Goal: Feedback & Contribution: Submit feedback/report problem

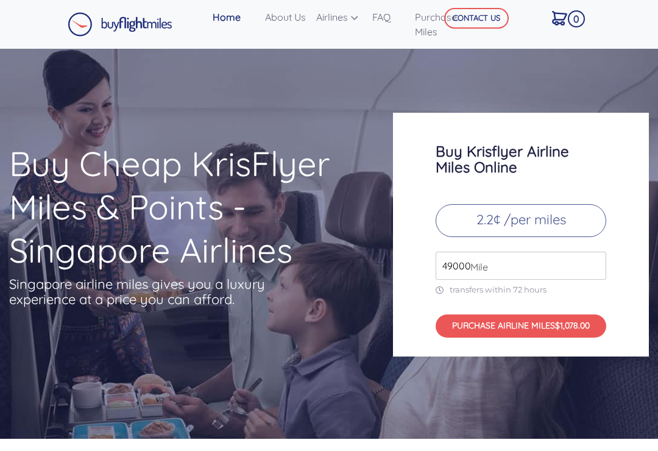
click at [506, 252] on input "49000" at bounding box center [520, 266] width 171 height 28
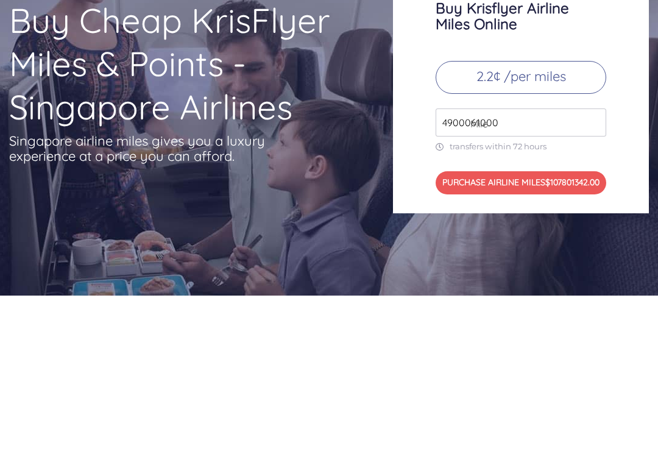
click at [522, 252] on input "4900061000" at bounding box center [520, 266] width 171 height 28
type input "4"
type input "61000"
click at [532, 314] on button "PURCHASE AIRLINE MILES $1342.00" at bounding box center [520, 325] width 171 height 23
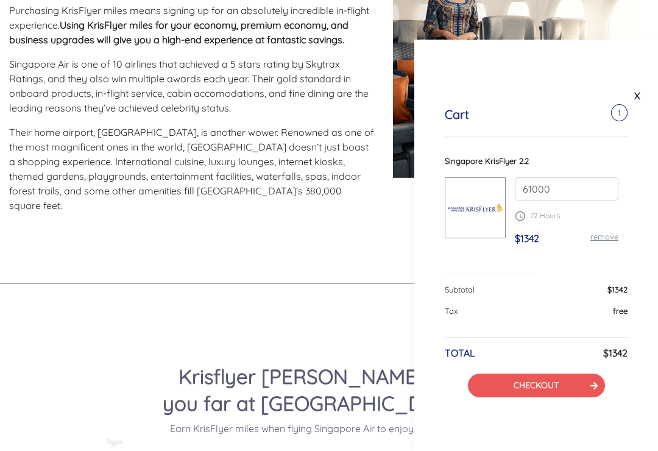
scroll to position [657, 0]
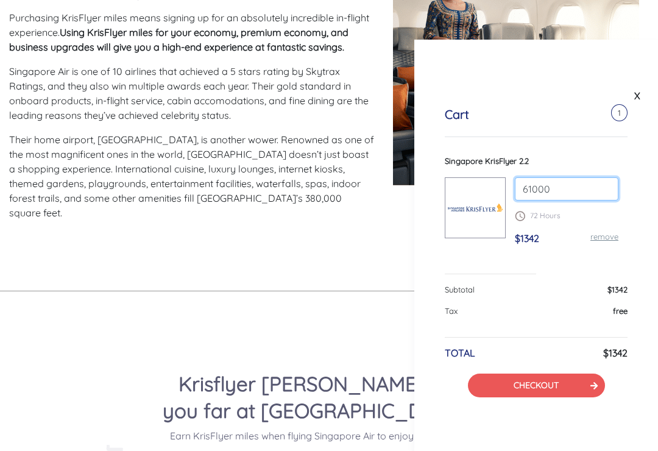
click at [563, 194] on input "61000" at bounding box center [567, 188] width 104 height 23
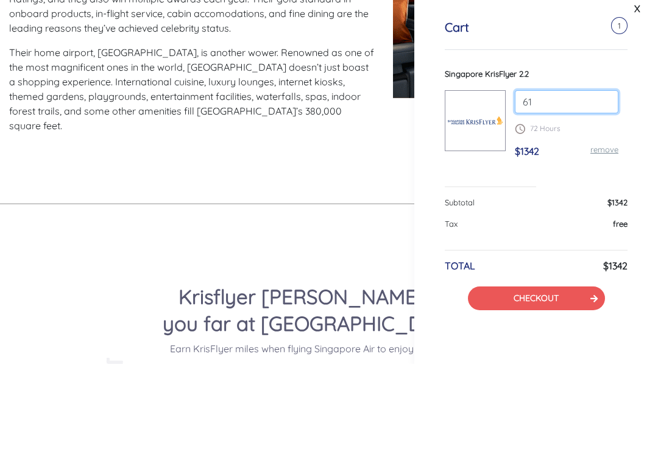
type input "6"
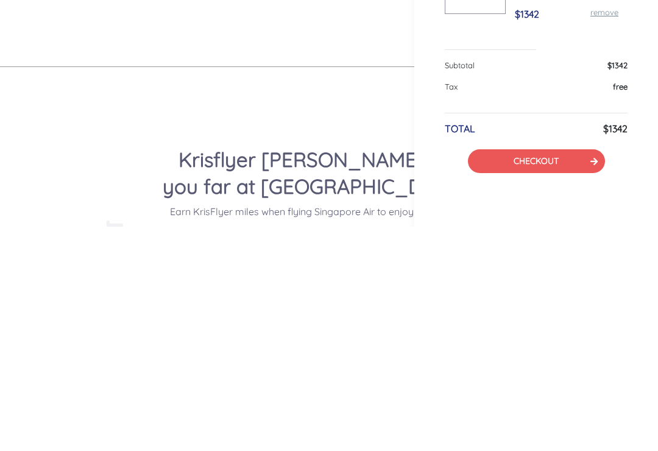
type input "166000"
click at [553, 379] on link "CHECKOUT" at bounding box center [535, 384] width 45 height 11
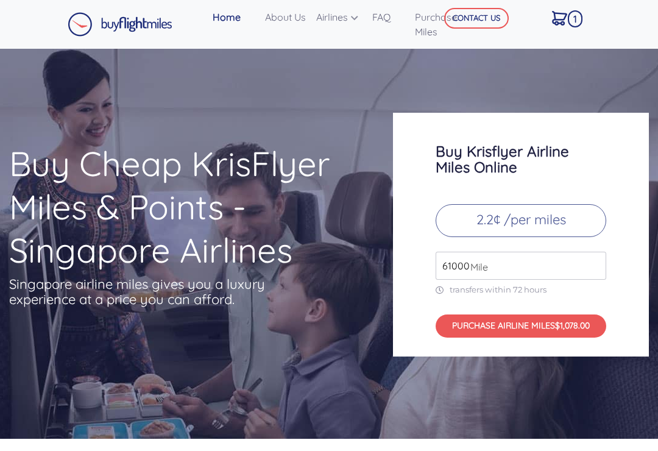
scroll to position [900, 0]
click at [505, 252] on input "49000" at bounding box center [520, 266] width 171 height 28
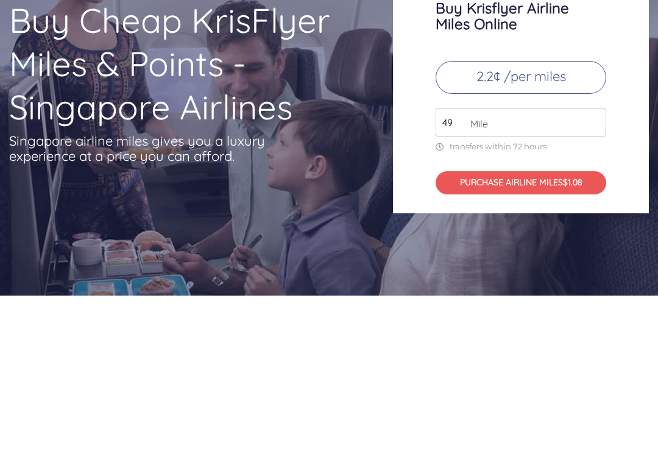
type input "4"
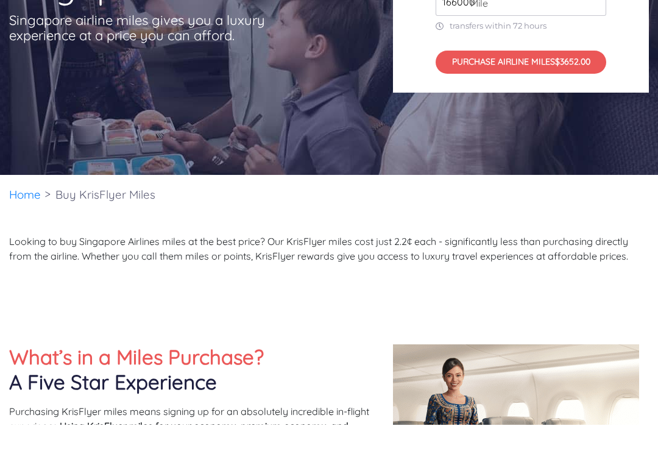
scroll to position [212, 0]
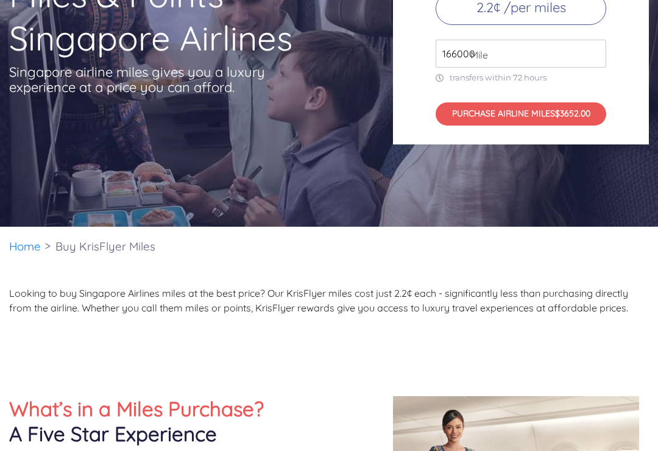
type input "166000"
click at [560, 102] on button "PURCHASE AIRLINE MILES $3652.00" at bounding box center [520, 113] width 171 height 23
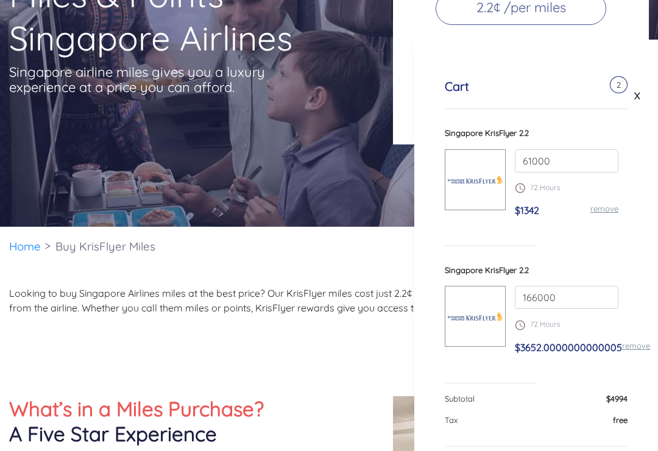
scroll to position [9, 0]
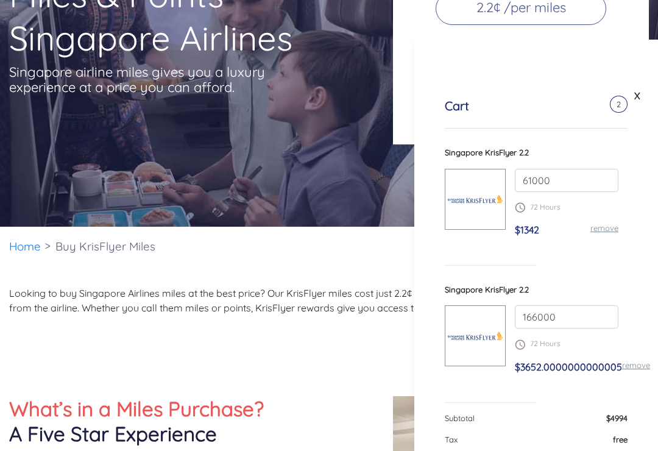
click at [580, 270] on div "Cart 2 Singapore KrisFlyer 2.2 61000 72 Hours $1342 remove Singapore KrisFlyer …" at bounding box center [536, 312] width 244 height 488
click at [551, 181] on input "61000" at bounding box center [567, 180] width 104 height 23
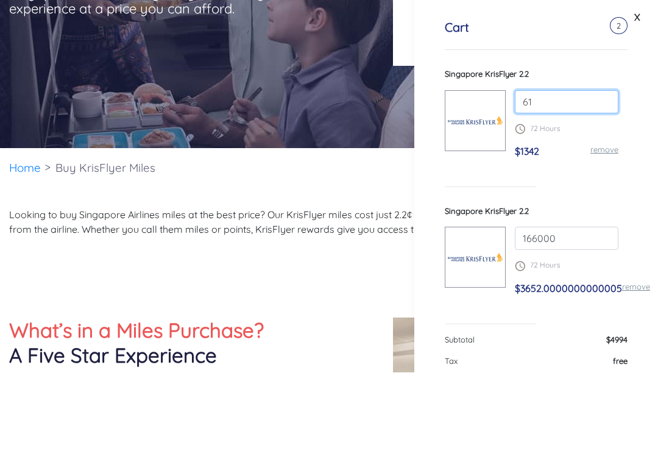
type input "6"
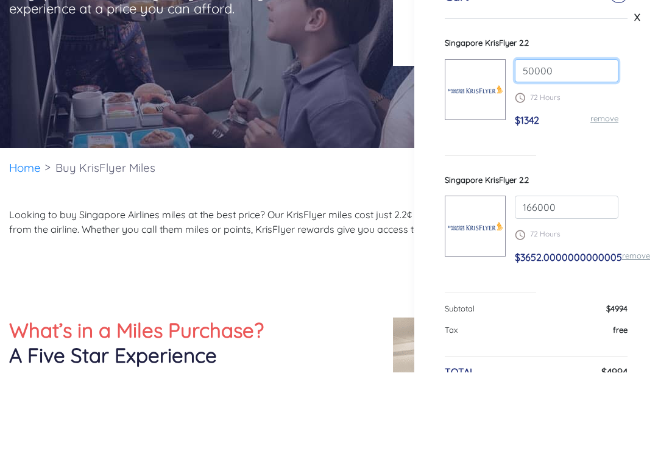
scroll to position [35, 0]
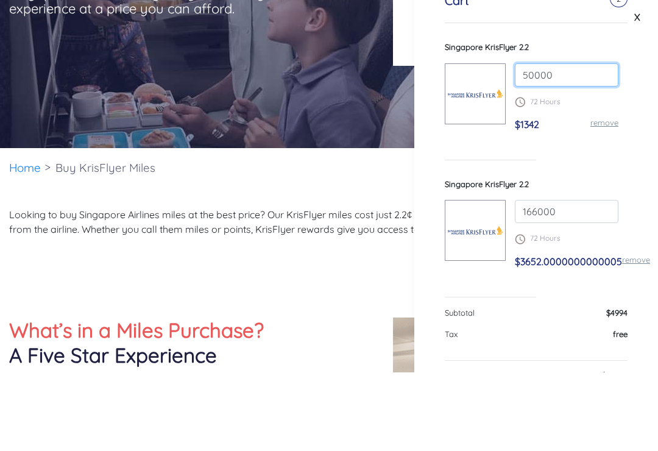
type input "50000"
click at [612, 196] on link "remove" at bounding box center [604, 201] width 28 height 10
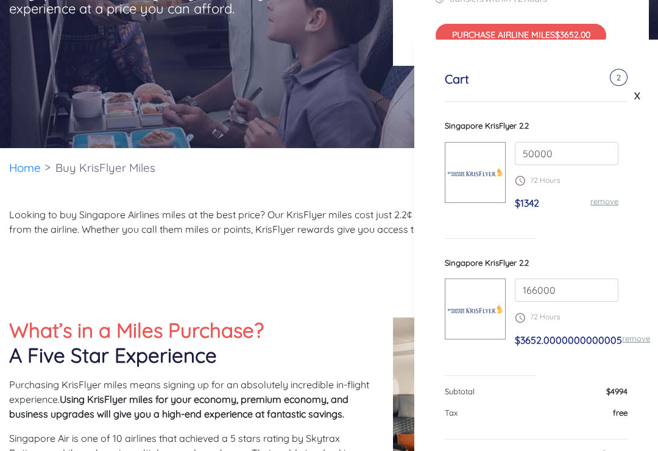
scroll to position [0, 0]
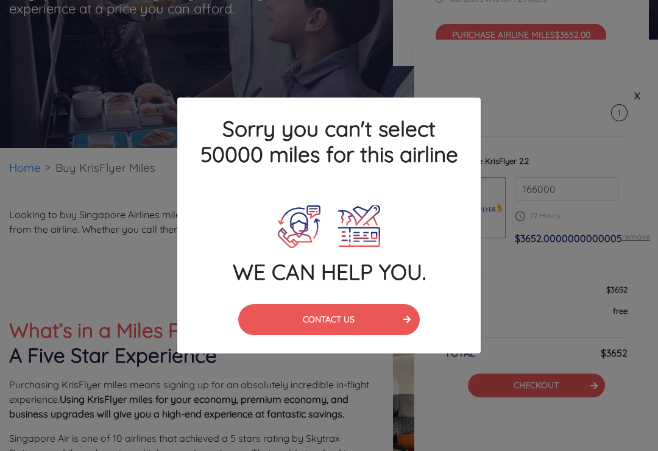
click at [389, 184] on h4 "Sorry you can't select 50000 miles for this airline" at bounding box center [328, 141] width 303 height 88
click at [350, 335] on button "CONTACT US" at bounding box center [329, 319] width 182 height 31
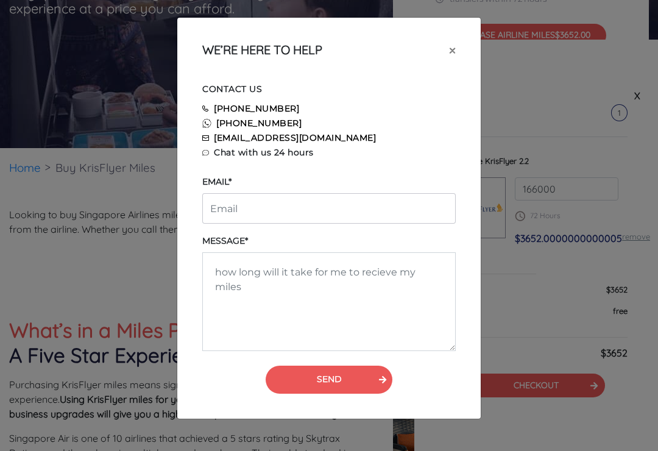
click at [462, 56] on button "×" at bounding box center [452, 50] width 26 height 34
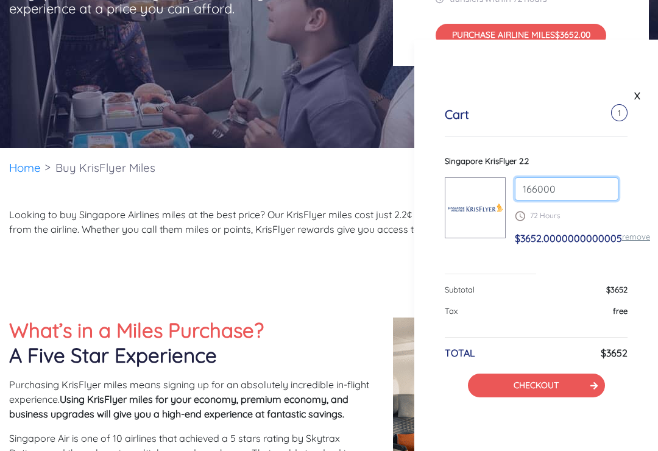
click at [579, 189] on input "166000" at bounding box center [567, 188] width 104 height 23
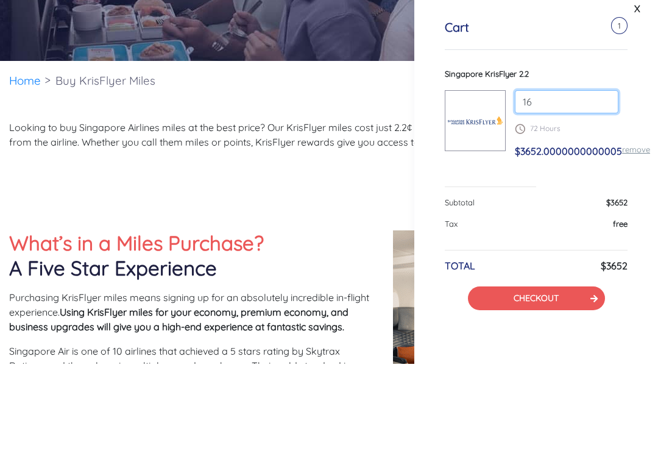
type input "1"
type input "100000"
click at [583, 232] on span "$3652.0000000000005" at bounding box center [568, 238] width 107 height 12
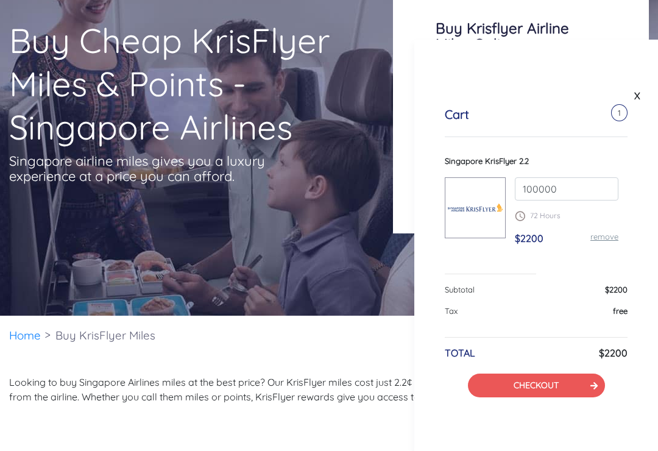
scroll to position [95, 0]
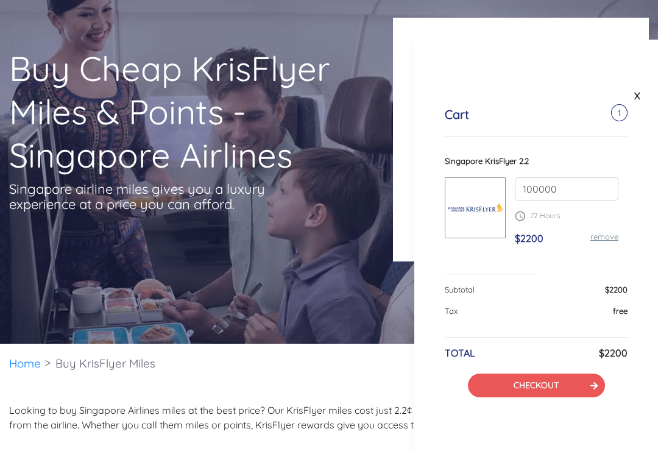
click at [642, 94] on link "X" at bounding box center [637, 95] width 12 height 18
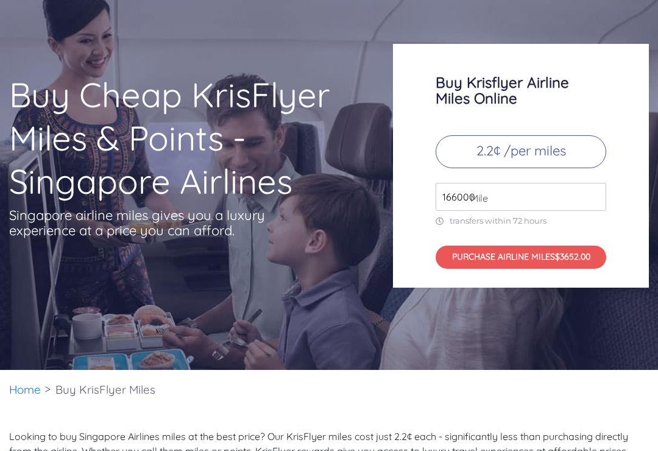
scroll to position [0, 0]
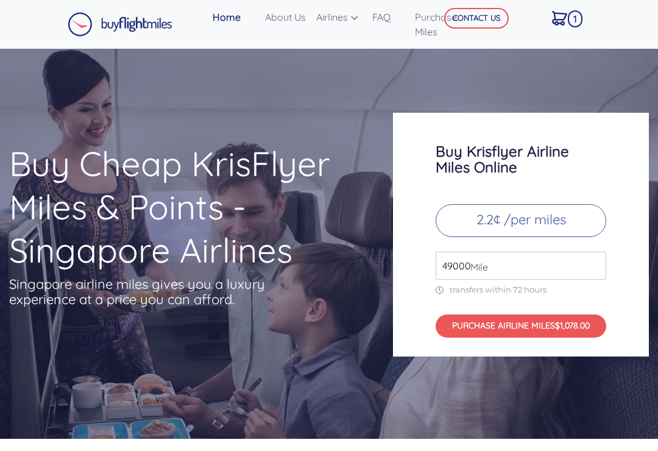
click at [477, 252] on input "49000" at bounding box center [520, 266] width 171 height 28
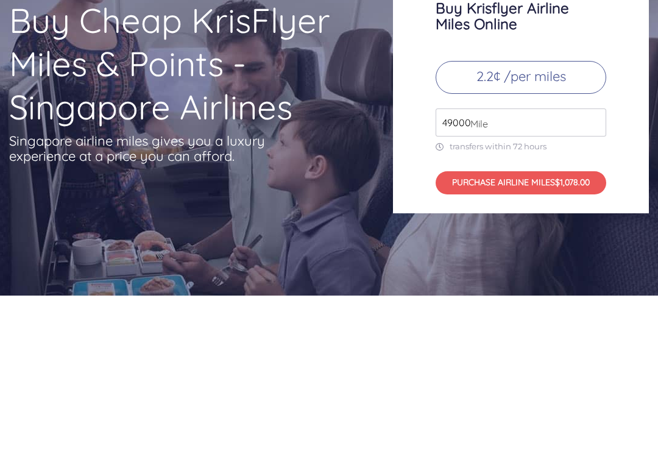
click at [515, 252] on input "49000" at bounding box center [520, 266] width 171 height 28
type input "4"
type input "274000"
click at [550, 314] on button "PURCHASE AIRLINE MILES $6028.00" at bounding box center [520, 325] width 171 height 23
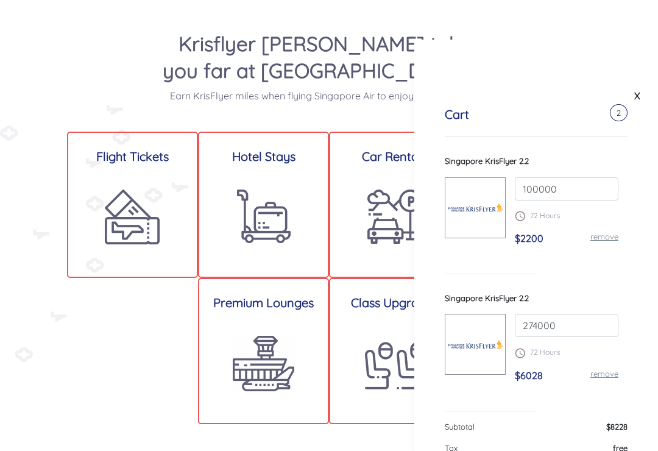
scroll to position [996, 0]
click at [111, 190] on img at bounding box center [132, 217] width 55 height 55
click at [113, 190] on img at bounding box center [132, 217] width 55 height 55
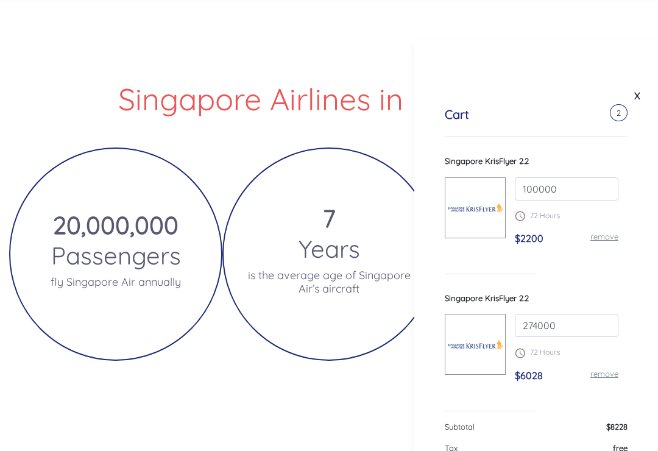
scroll to position [2456, 0]
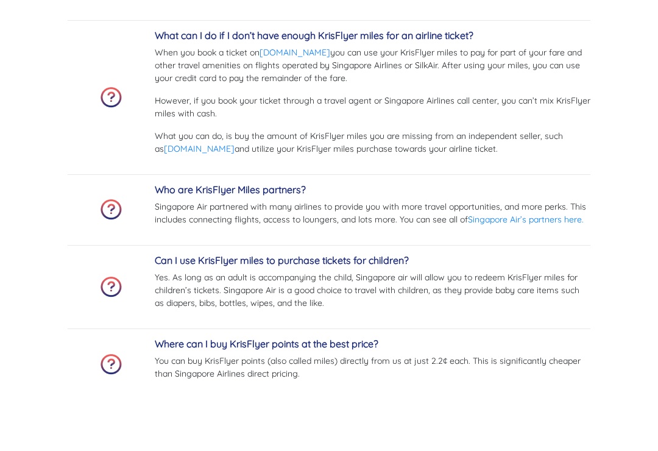
scroll to position [4646, 0]
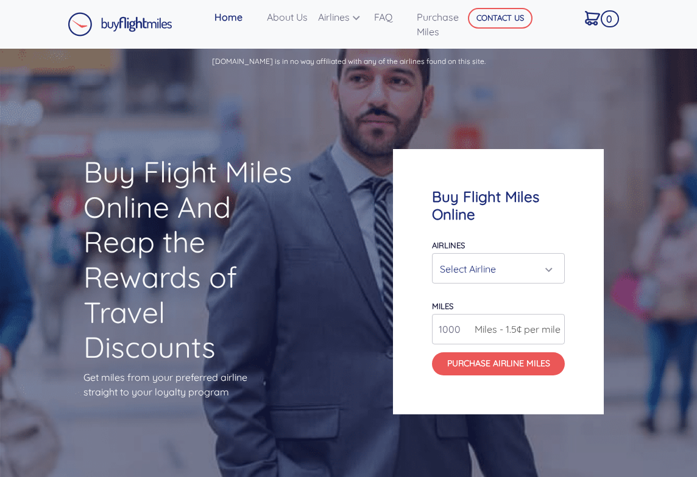
scroll to position [2, 0]
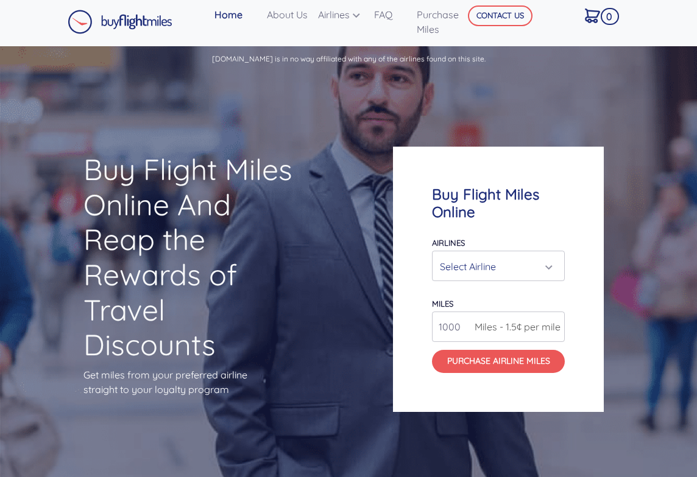
click at [511, 15] on button "CONTACT US" at bounding box center [500, 15] width 65 height 21
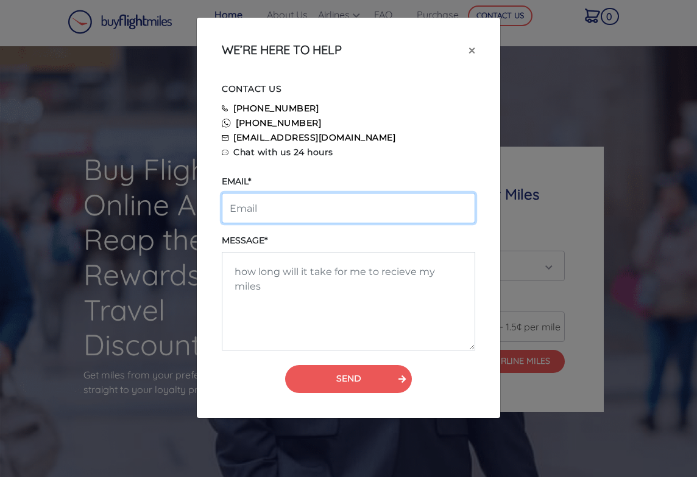
click at [284, 212] on input "email" at bounding box center [348, 208] width 253 height 30
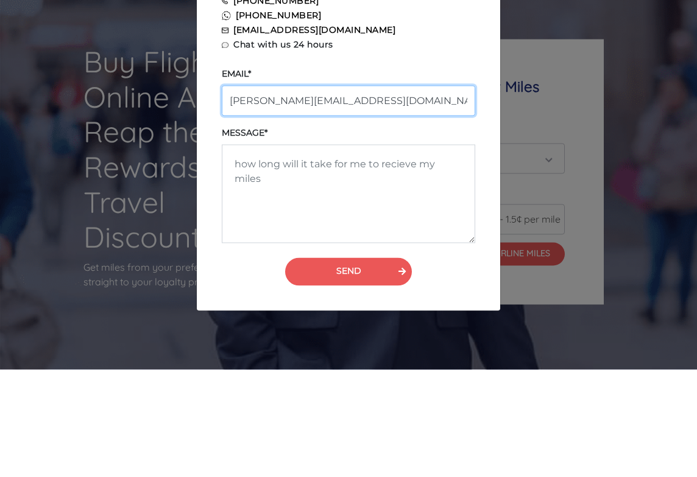
type input "[PERSON_NAME][EMAIL_ADDRESS][DOMAIN_NAME]"
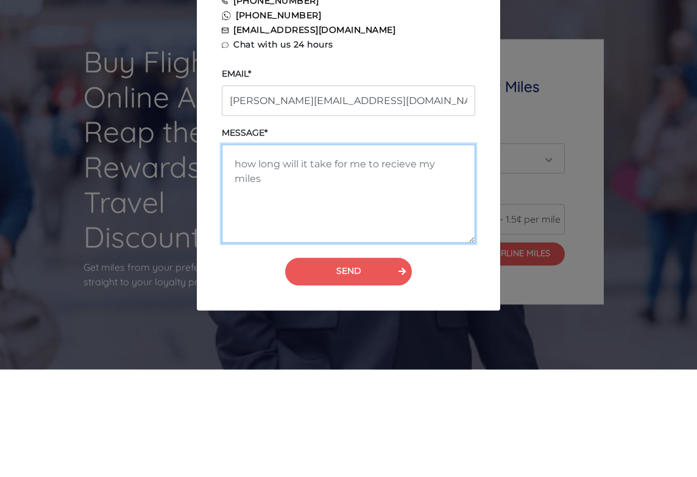
click at [252, 252] on textarea at bounding box center [348, 301] width 253 height 99
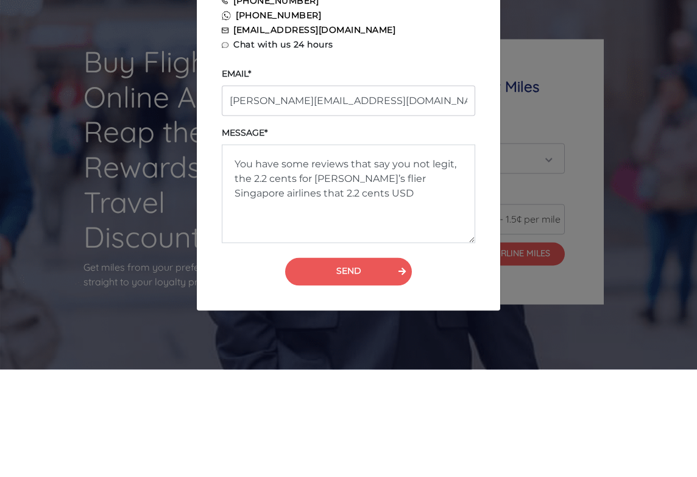
scroll to position [110, 0]
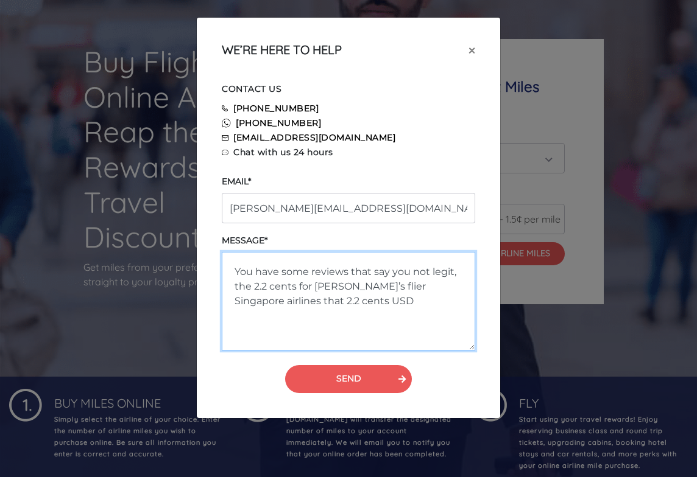
type textarea "You have some reviews that say you not legit, the 2.2 cents for [PERSON_NAME]’s…"
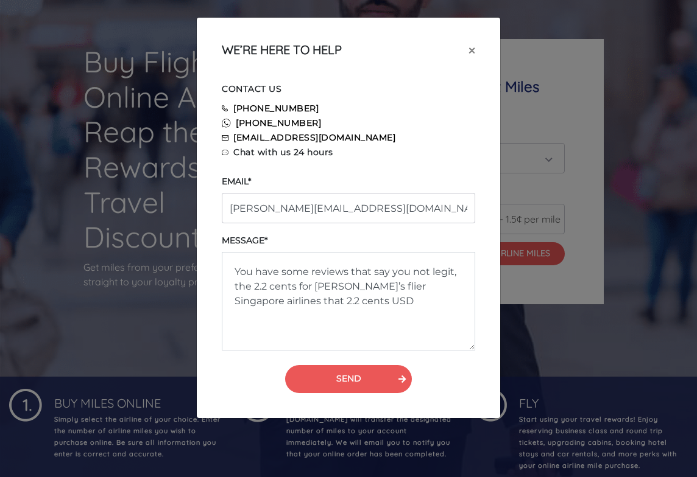
click at [364, 385] on button "SEND" at bounding box center [348, 379] width 127 height 28
